Goal: Task Accomplishment & Management: Use online tool/utility

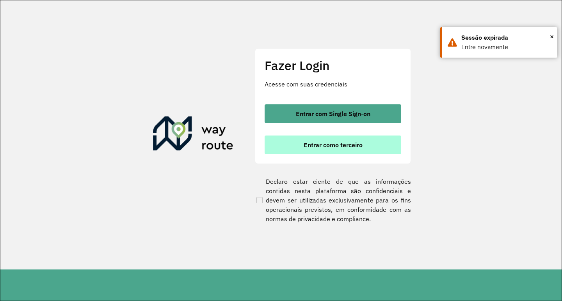
click at [323, 144] on span "Entrar como terceiro" at bounding box center [332, 145] width 59 height 6
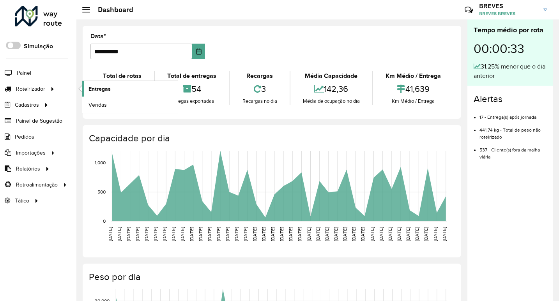
click at [100, 87] on span "Entregas" at bounding box center [100, 89] width 22 height 8
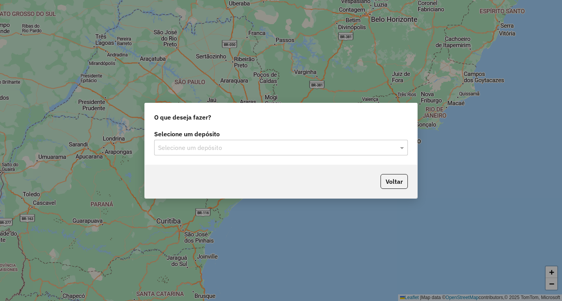
click at [161, 156] on div "Selecione um depósito Selecione um depósito" at bounding box center [281, 146] width 272 height 37
click at [172, 151] on input "text" at bounding box center [273, 148] width 230 height 9
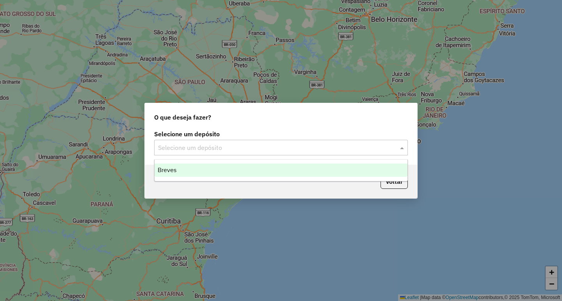
click at [177, 169] on div "Breves" at bounding box center [280, 170] width 253 height 13
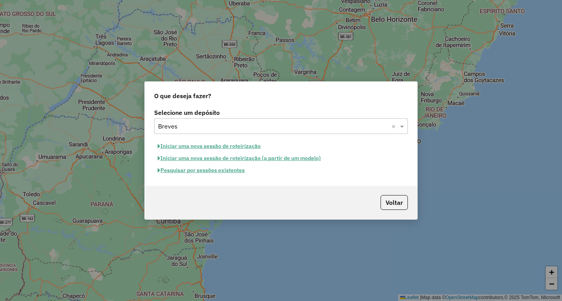
click at [212, 148] on button "Iniciar uma nova sessão de roteirização" at bounding box center [209, 146] width 110 height 12
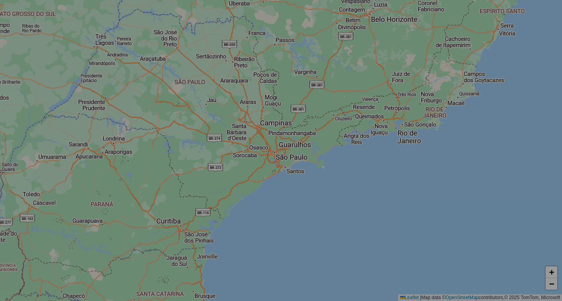
select select "*"
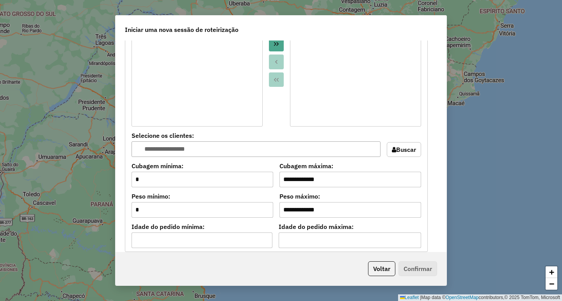
scroll to position [777, 0]
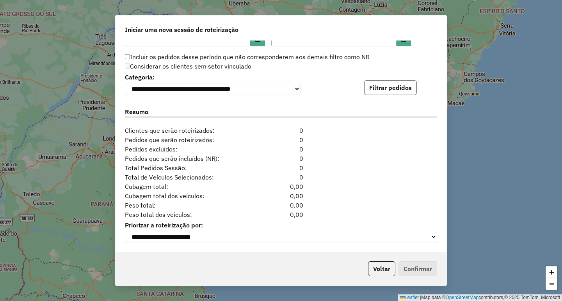
click at [388, 86] on button "Filtrar pedidos" at bounding box center [390, 87] width 53 height 15
click at [381, 87] on button "Filtrar pedidos" at bounding box center [390, 87] width 53 height 15
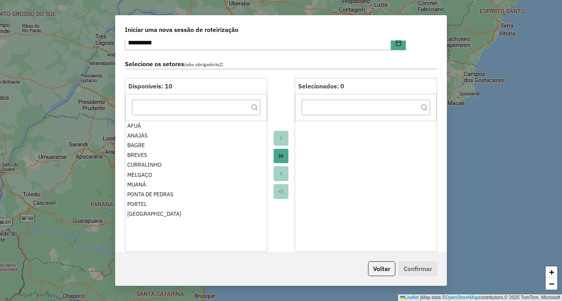
scroll to position [0, 0]
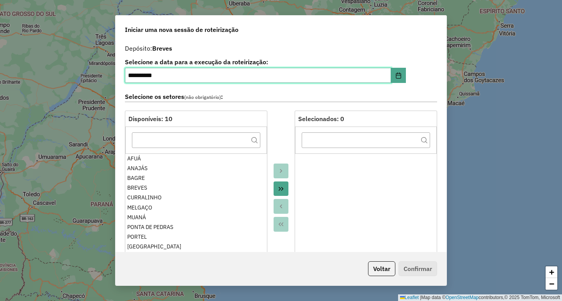
click at [372, 78] on input "**********" at bounding box center [258, 76] width 266 height 16
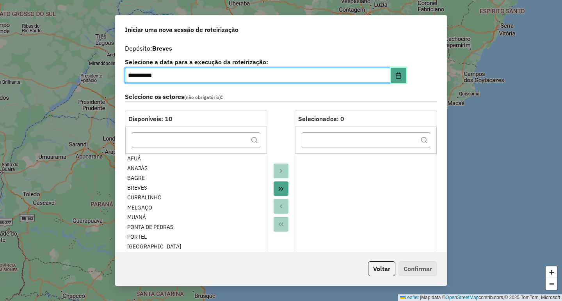
click at [395, 73] on icon "Choose Date" at bounding box center [397, 76] width 5 height 6
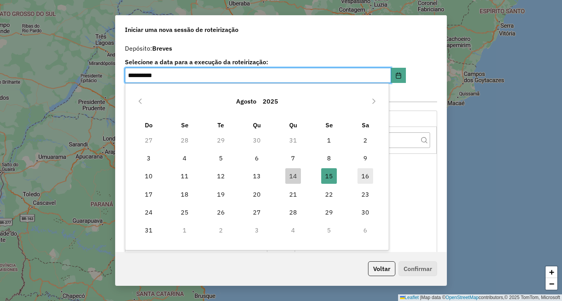
click at [358, 176] on span "16" at bounding box center [365, 176] width 16 height 16
type input "**********"
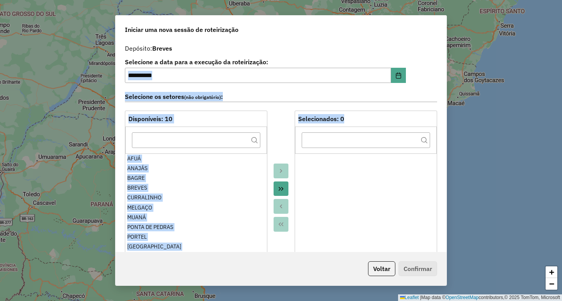
drag, startPoint x: 443, startPoint y: 80, endPoint x: 443, endPoint y: 159, distance: 78.8
click at [443, 159] on div "**********" at bounding box center [280, 147] width 331 height 212
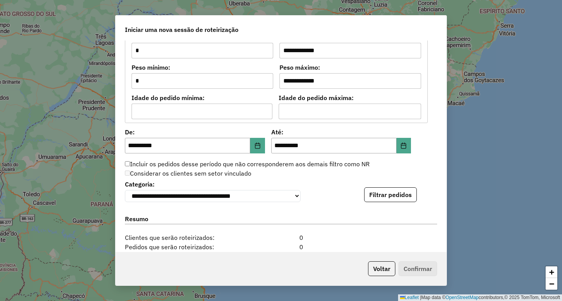
scroll to position [673, 0]
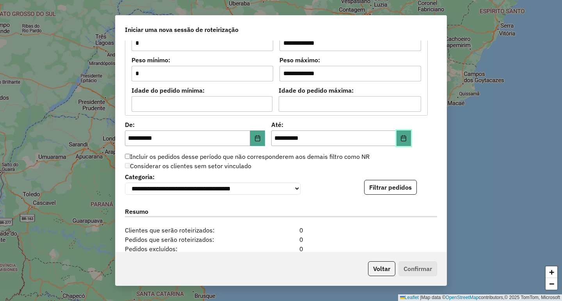
click at [402, 131] on button "Choose Date" at bounding box center [403, 139] width 15 height 16
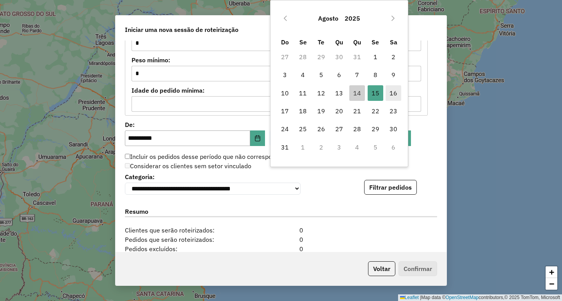
click at [392, 95] on span "16" at bounding box center [393, 93] width 16 height 16
type input "**********"
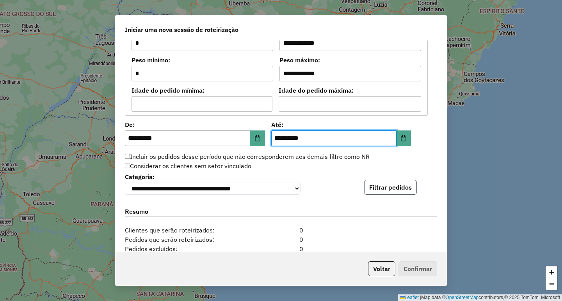
click at [396, 193] on button "Filtrar pedidos" at bounding box center [390, 187] width 53 height 15
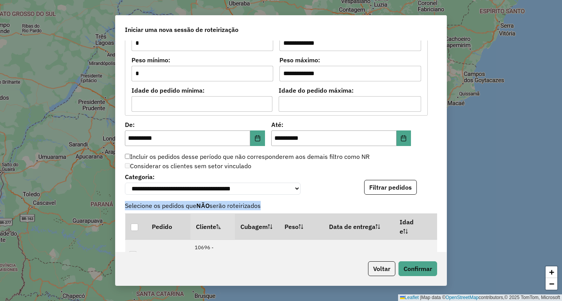
drag, startPoint x: 443, startPoint y: 185, endPoint x: 443, endPoint y: 218, distance: 32.8
click at [443, 218] on div "**********" at bounding box center [280, 147] width 331 height 212
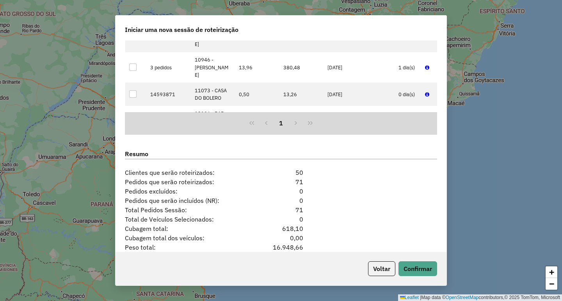
scroll to position [938, 0]
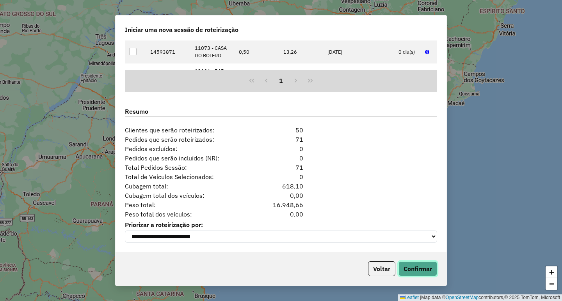
click at [412, 262] on button "Confirmar" at bounding box center [417, 269] width 39 height 15
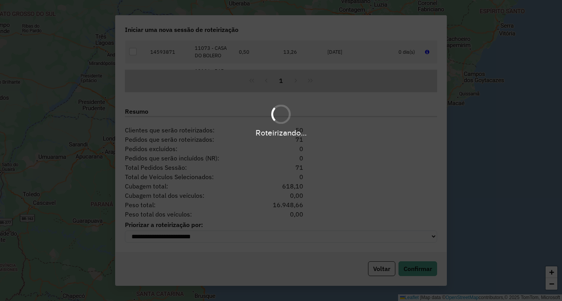
click at [175, 262] on div "Roteirizando..." at bounding box center [281, 150] width 562 height 301
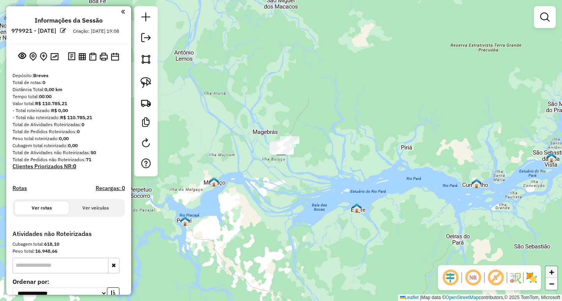
click at [550, 272] on span "+" at bounding box center [551, 273] width 5 height 10
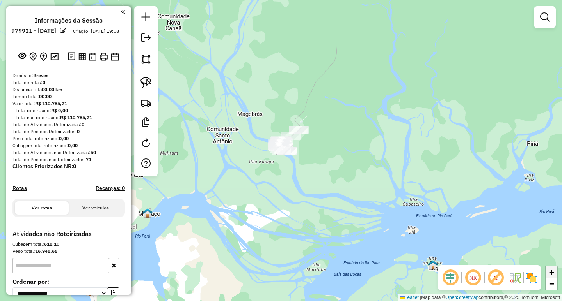
click at [550, 272] on span "+" at bounding box center [551, 273] width 5 height 10
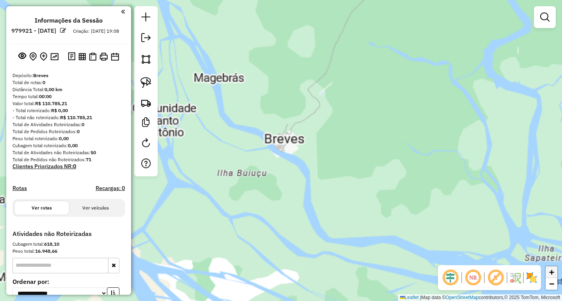
click at [550, 272] on span "+" at bounding box center [551, 273] width 5 height 10
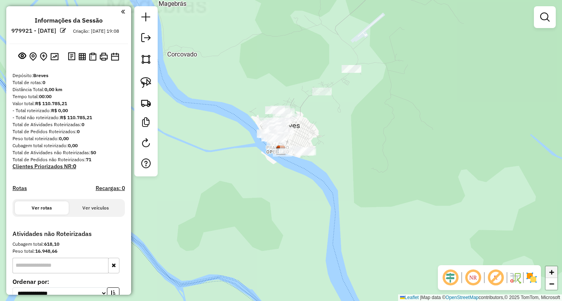
click at [550, 272] on span "+" at bounding box center [551, 273] width 5 height 10
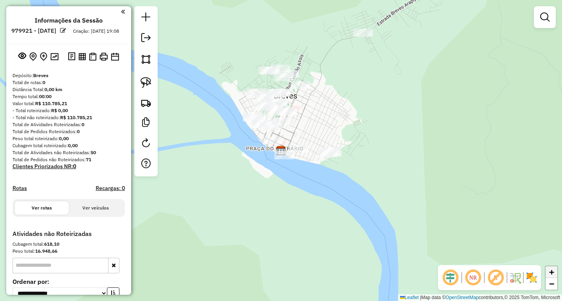
click at [550, 272] on span "+" at bounding box center [551, 273] width 5 height 10
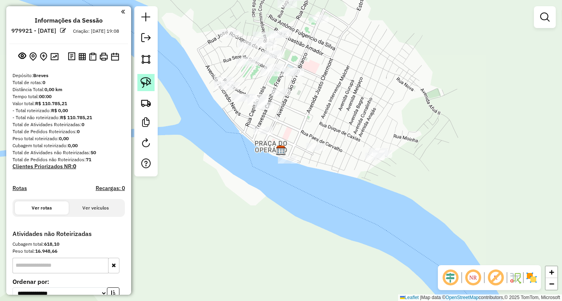
click at [147, 81] on img at bounding box center [145, 82] width 11 height 11
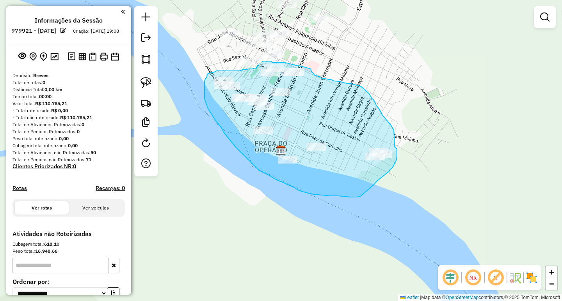
drag, startPoint x: 287, startPoint y: 63, endPoint x: 294, endPoint y: 65, distance: 7.7
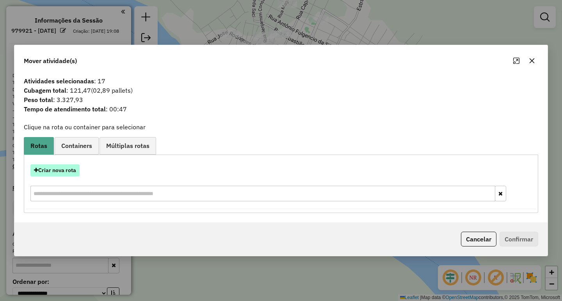
click at [70, 171] on button "Criar nova rota" at bounding box center [54, 171] width 49 height 12
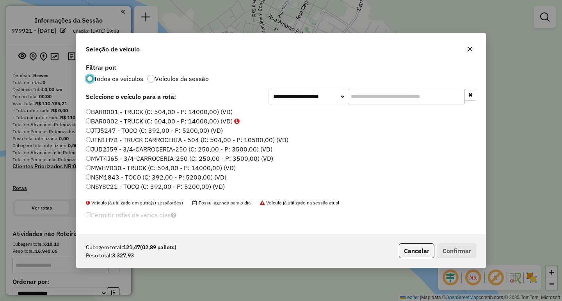
scroll to position [4, 2]
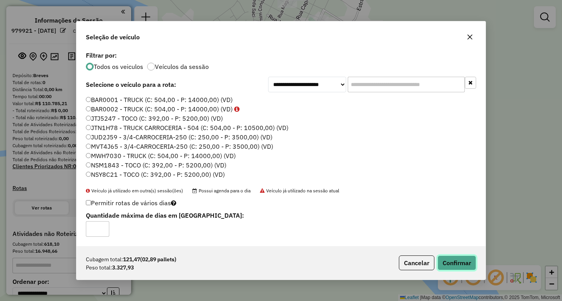
click at [460, 269] on button "Confirmar" at bounding box center [456, 263] width 39 height 15
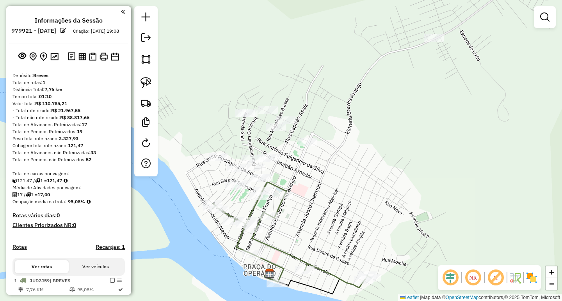
drag, startPoint x: 494, startPoint y: 146, endPoint x: 482, endPoint y: 269, distance: 124.1
click at [482, 269] on hb-router-mapa "**********" at bounding box center [281, 150] width 562 height 301
click at [554, 280] on link "−" at bounding box center [551, 284] width 12 height 12
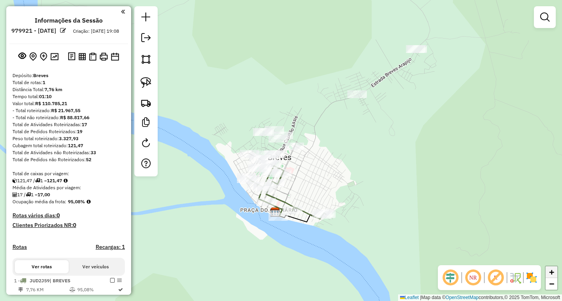
click at [553, 271] on span "+" at bounding box center [551, 273] width 5 height 10
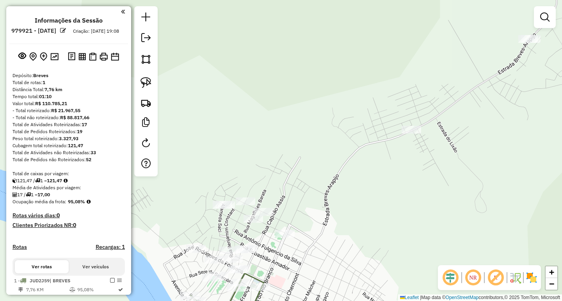
drag, startPoint x: 552, startPoint y: 169, endPoint x: 530, endPoint y: 261, distance: 94.7
click at [530, 261] on div "Janela de atendimento Grade de atendimento Capacidade Transportadoras Veículos …" at bounding box center [281, 150] width 562 height 301
click at [153, 80] on link at bounding box center [145, 82] width 17 height 17
drag, startPoint x: 552, startPoint y: 26, endPoint x: 352, endPoint y: 67, distance: 204.6
click at [352, 67] on div "Janela de atendimento Grade de atendimento Capacidade Transportadoras Veículos …" at bounding box center [281, 150] width 562 height 301
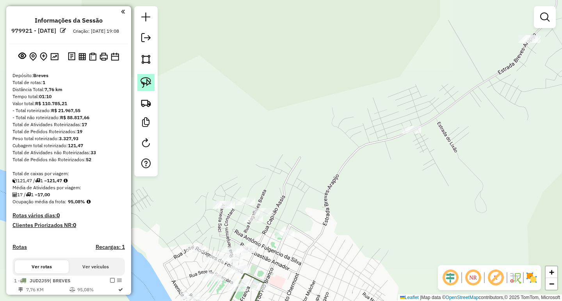
click at [143, 80] on img at bounding box center [145, 82] width 11 height 11
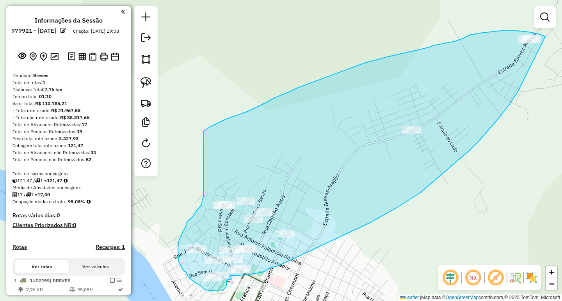
drag, startPoint x: 545, startPoint y: 37, endPoint x: 517, endPoint y: 92, distance: 62.3
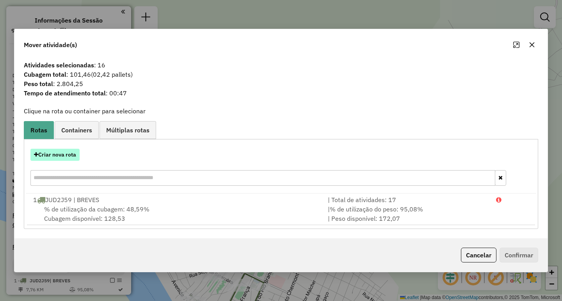
click at [50, 156] on button "Criar nova rota" at bounding box center [54, 155] width 49 height 12
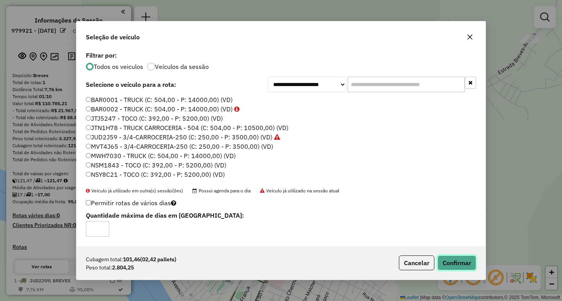
click at [445, 259] on button "Confirmar" at bounding box center [456, 263] width 39 height 15
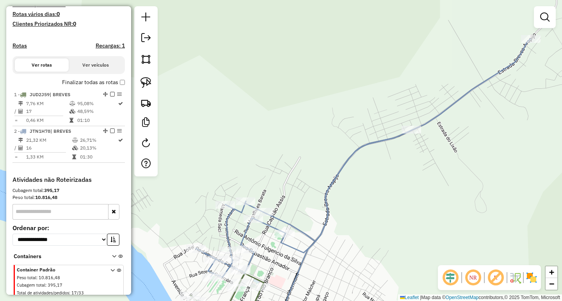
scroll to position [188, 0]
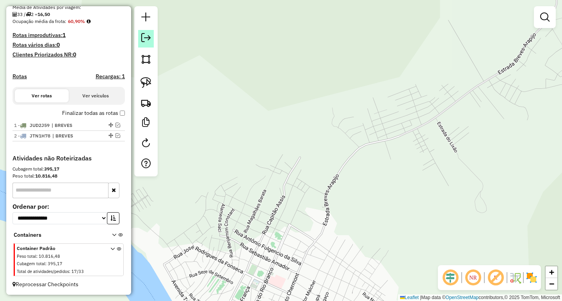
click at [144, 40] on em at bounding box center [145, 37] width 9 height 9
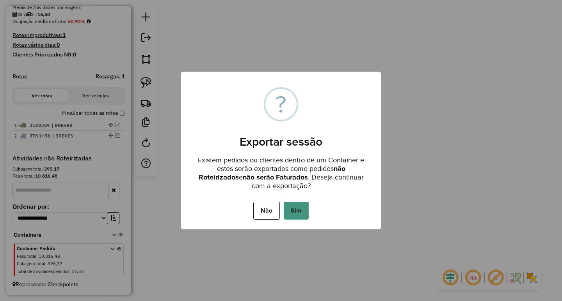
click at [301, 212] on button "Sim" at bounding box center [296, 211] width 25 height 18
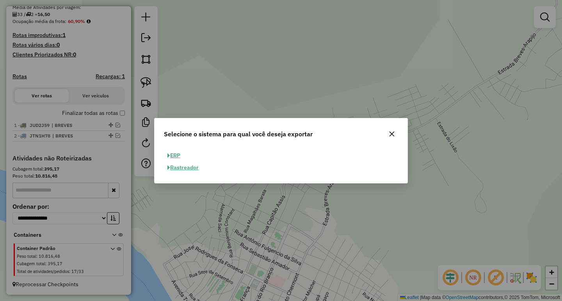
click at [171, 158] on button "ERP" at bounding box center [174, 156] width 20 height 12
select select "**"
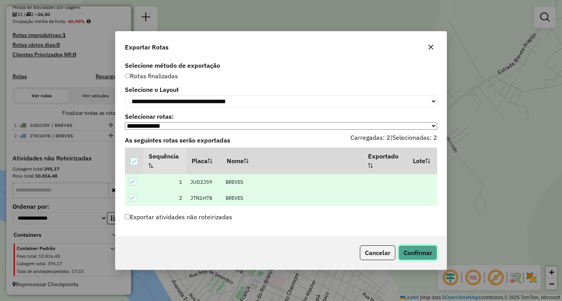
click at [411, 250] on button "Confirmar" at bounding box center [417, 253] width 39 height 15
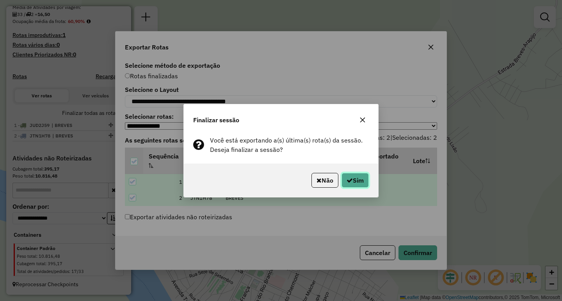
click at [355, 183] on button "Sim" at bounding box center [354, 180] width 27 height 15
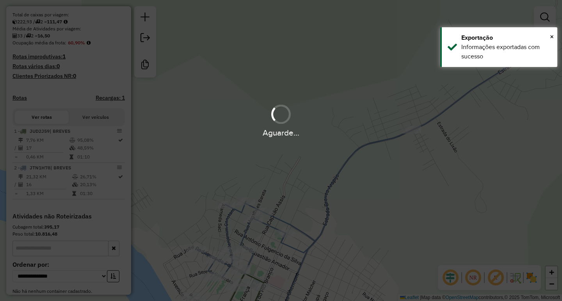
scroll to position [209, 0]
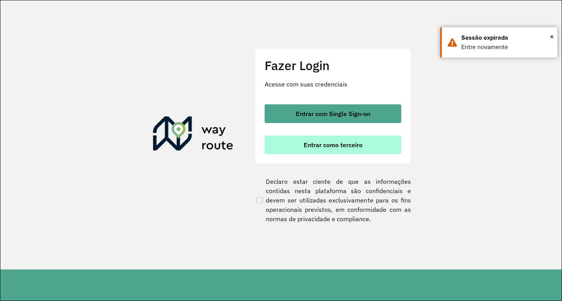
click at [319, 138] on button "Entrar como terceiro" at bounding box center [332, 145] width 136 height 19
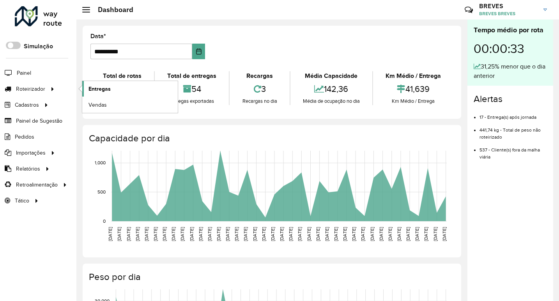
click at [97, 89] on span "Entregas" at bounding box center [100, 89] width 22 height 8
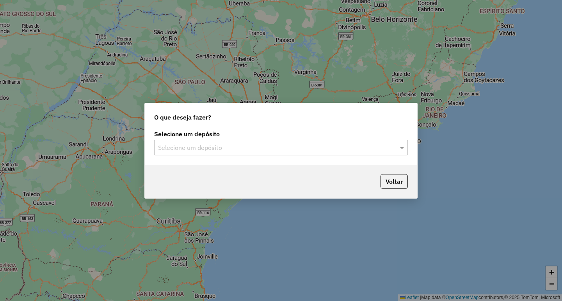
click at [197, 142] on div "Selecione um depósito" at bounding box center [280, 148] width 253 height 16
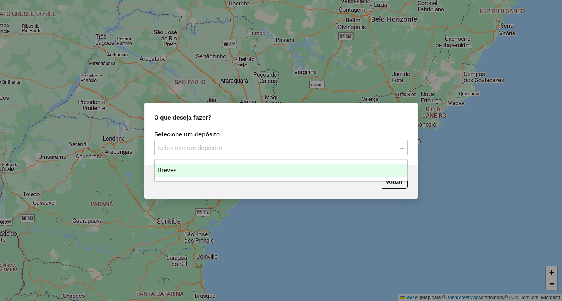
click at [179, 169] on div "Breves" at bounding box center [280, 170] width 253 height 13
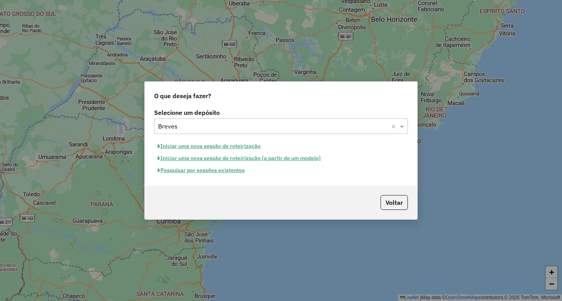
click at [190, 149] on button "Iniciar uma nova sessão de roteirização" at bounding box center [209, 146] width 110 height 12
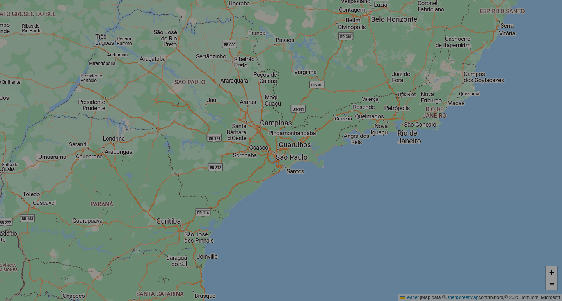
select select "*"
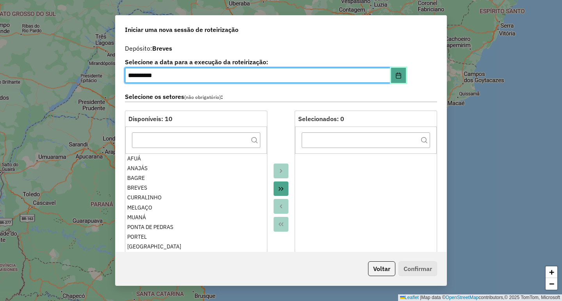
click at [394, 79] on button "Choose Date" at bounding box center [398, 76] width 15 height 16
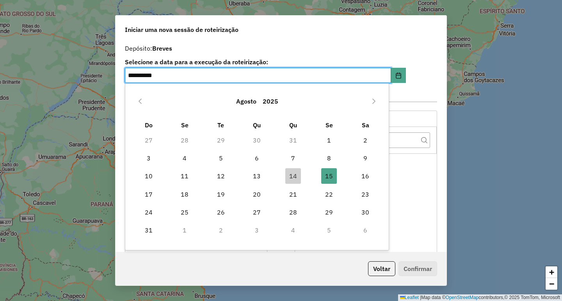
click at [357, 174] on td "16" at bounding box center [365, 176] width 36 height 18
click at [362, 175] on span "16" at bounding box center [365, 176] width 16 height 16
type input "**********"
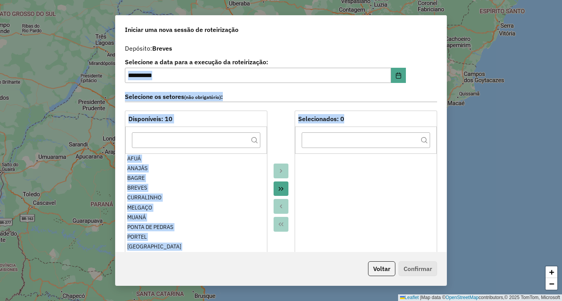
drag, startPoint x: 443, startPoint y: 73, endPoint x: 446, endPoint y: 195, distance: 122.1
click at [446, 195] on div "**********" at bounding box center [280, 150] width 331 height 271
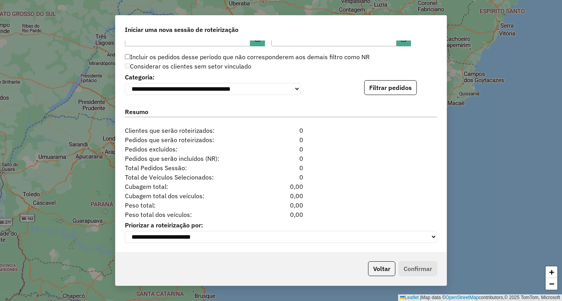
scroll to position [750, 0]
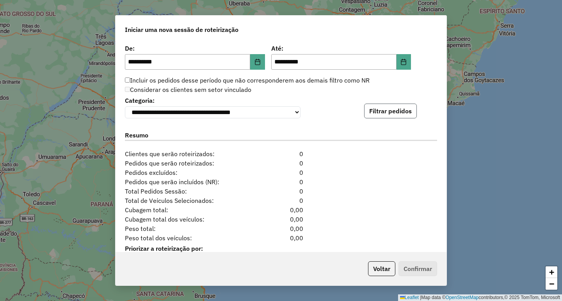
click at [378, 111] on button "Filtrar pedidos" at bounding box center [390, 111] width 53 height 15
click at [401, 63] on icon "Choose Date" at bounding box center [403, 62] width 6 height 6
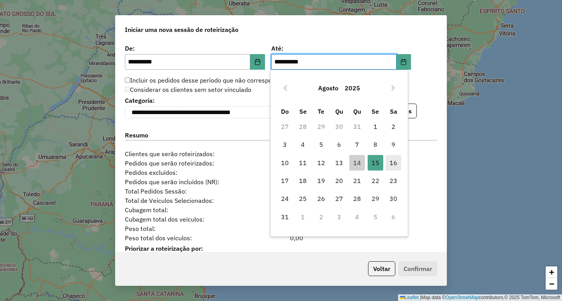
click at [392, 158] on span "16" at bounding box center [393, 163] width 16 height 16
type input "**********"
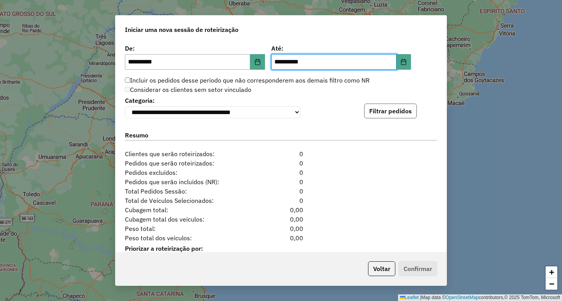
click at [405, 119] on button "Filtrar pedidos" at bounding box center [390, 111] width 53 height 15
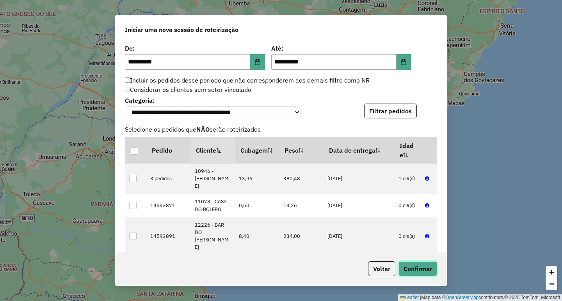
click at [422, 273] on button "Confirmar" at bounding box center [417, 269] width 39 height 15
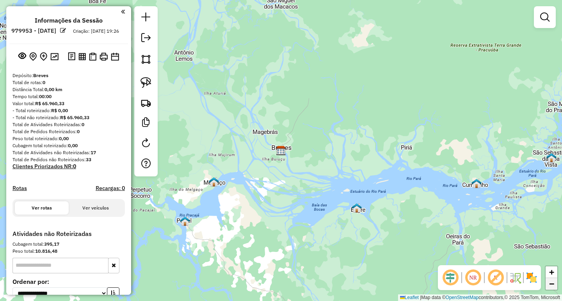
click at [554, 288] on link "−" at bounding box center [551, 284] width 12 height 12
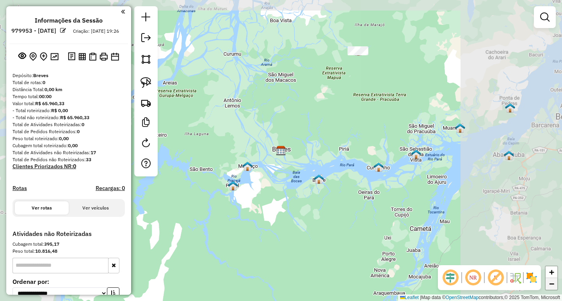
click at [554, 288] on link "−" at bounding box center [551, 284] width 12 height 12
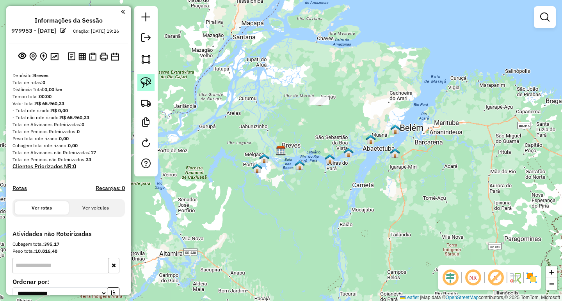
click at [144, 83] on img at bounding box center [145, 82] width 11 height 11
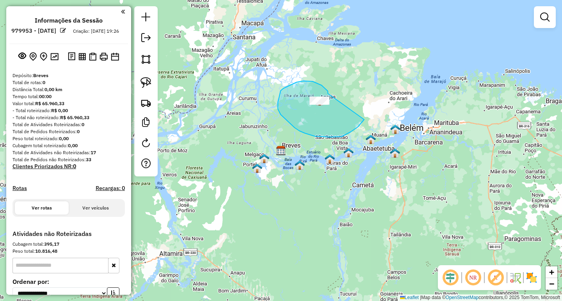
drag, startPoint x: 328, startPoint y: 94, endPoint x: 345, endPoint y: 95, distance: 17.6
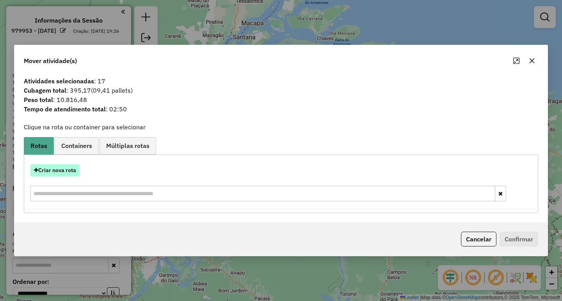
click at [71, 175] on button "Criar nova rota" at bounding box center [54, 171] width 49 height 12
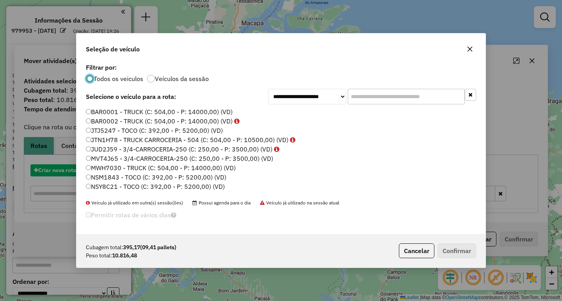
scroll to position [4, 2]
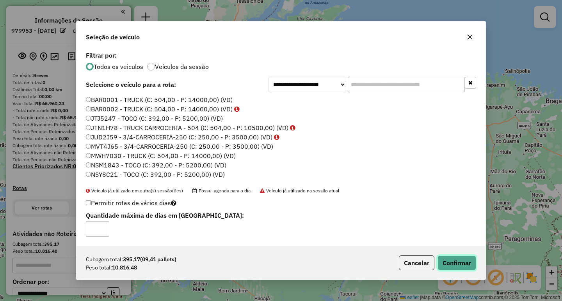
click at [471, 259] on button "Confirmar" at bounding box center [456, 263] width 39 height 15
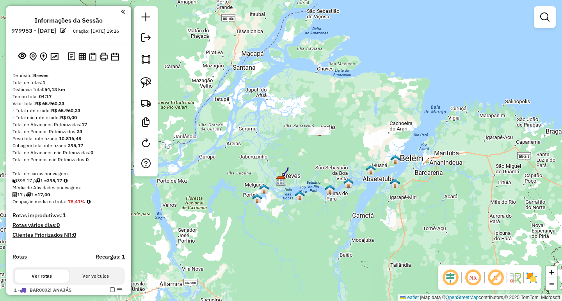
drag, startPoint x: 131, startPoint y: 220, endPoint x: 131, endPoint y: 251, distance: 30.8
click at [131, 251] on div "Janela de atendimento Grade de atendimento Capacidade Transportadoras Veículos …" at bounding box center [281, 150] width 562 height 301
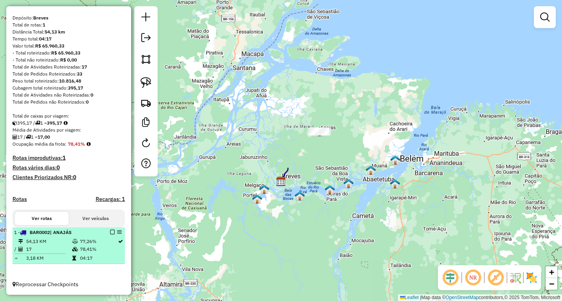
click at [110, 232] on em at bounding box center [112, 232] width 5 height 5
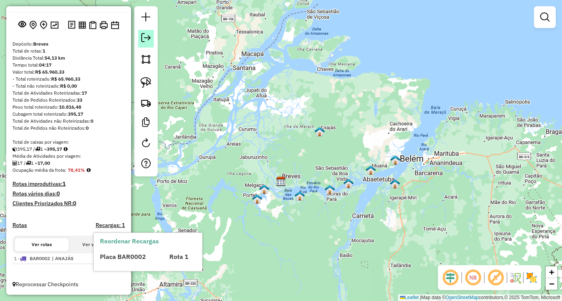
click at [149, 35] on em at bounding box center [145, 37] width 9 height 9
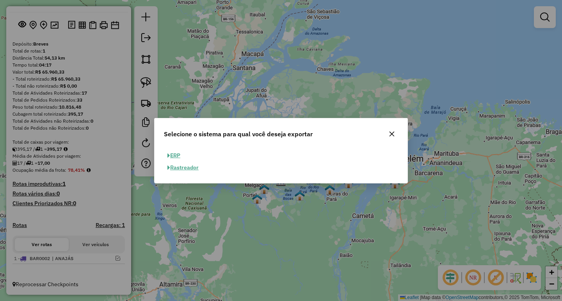
click at [174, 158] on button "ERP" at bounding box center [174, 156] width 20 height 12
select select "**"
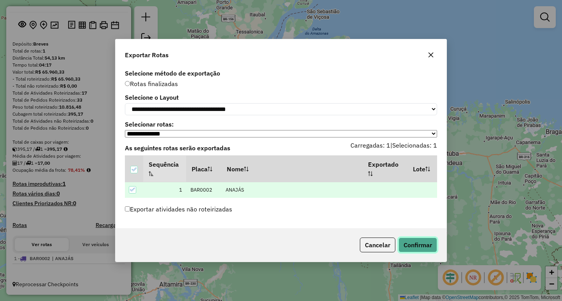
click at [426, 249] on button "Confirmar" at bounding box center [417, 245] width 39 height 15
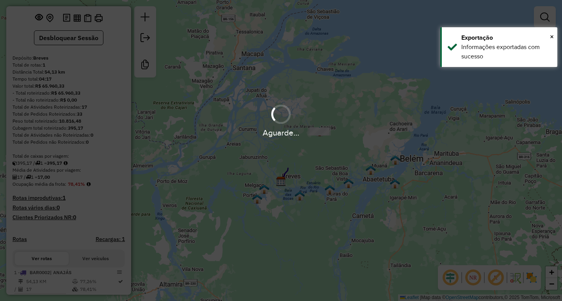
scroll to position [68, 0]
